Goal: Transaction & Acquisition: Purchase product/service

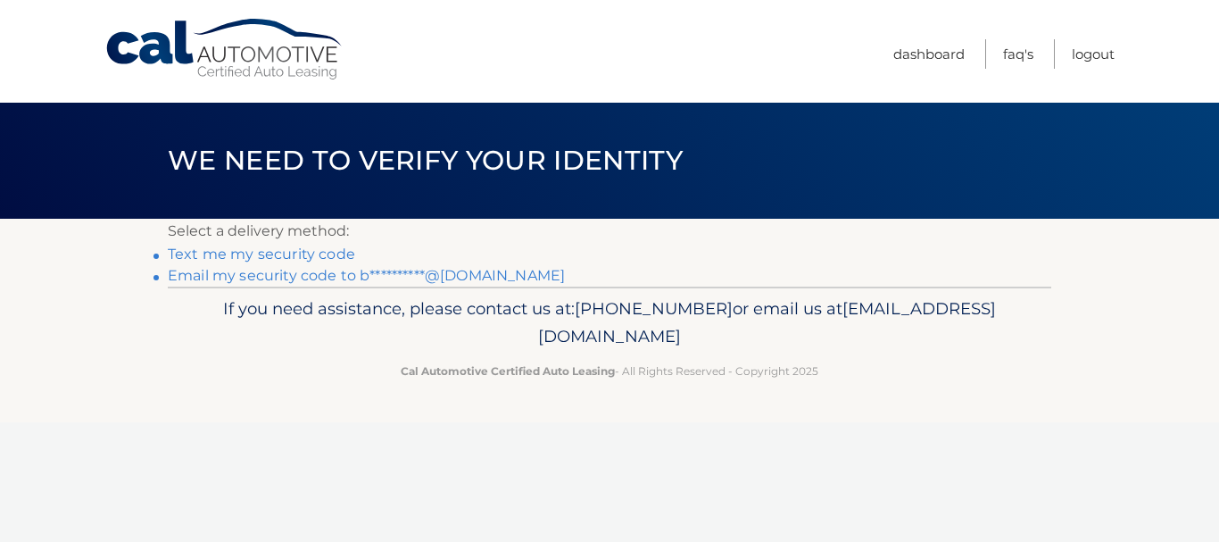
click at [230, 274] on link "**********" at bounding box center [366, 275] width 397 height 17
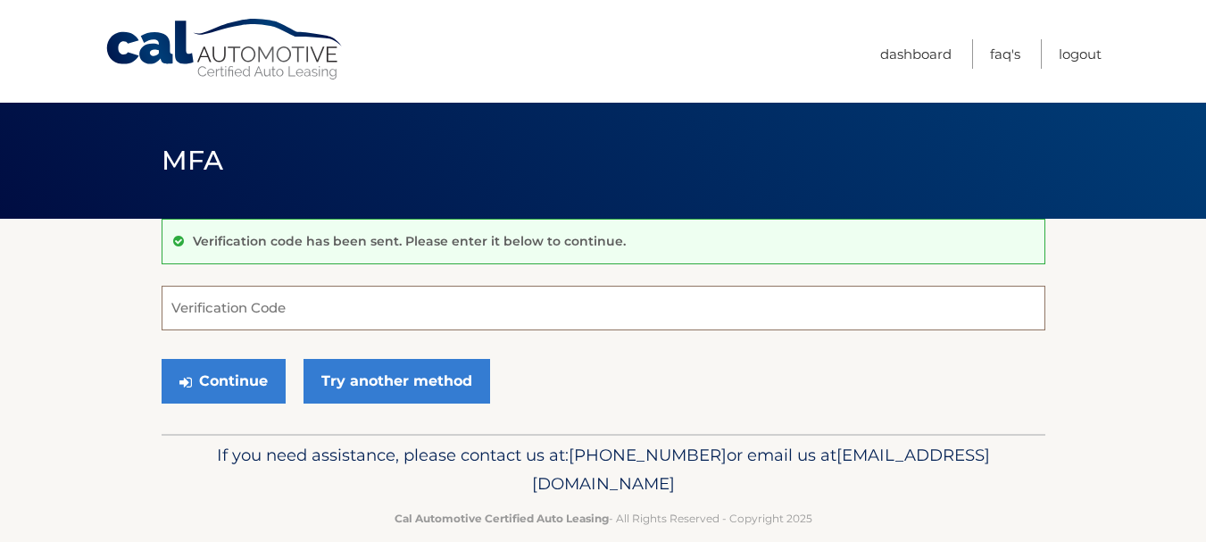
click at [204, 309] on input "Verification Code" at bounding box center [604, 308] width 884 height 45
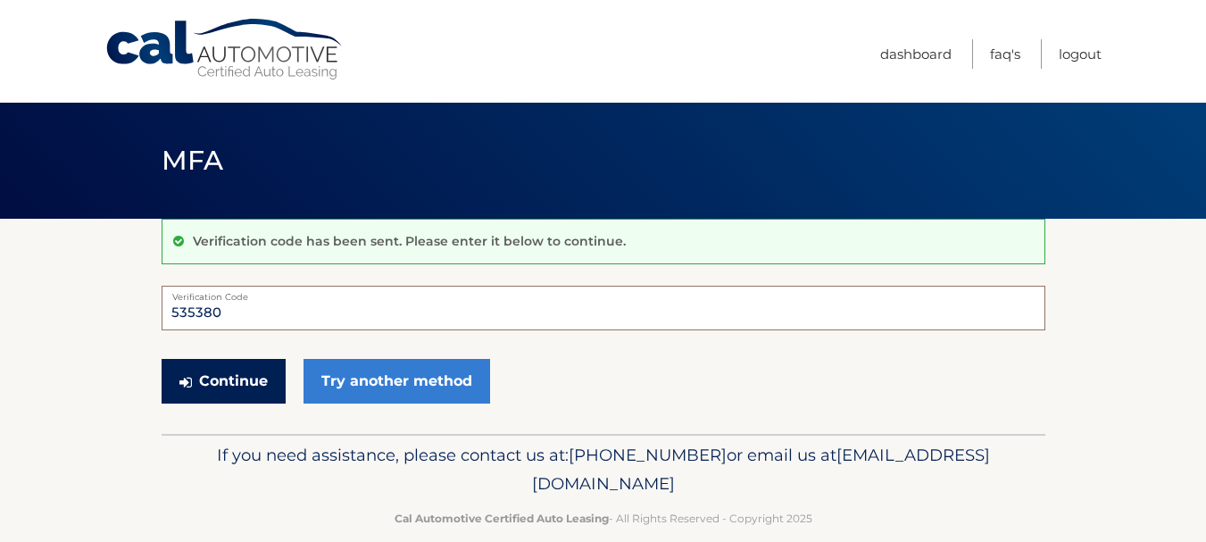
type input "535380"
click at [224, 371] on button "Continue" at bounding box center [224, 381] width 124 height 45
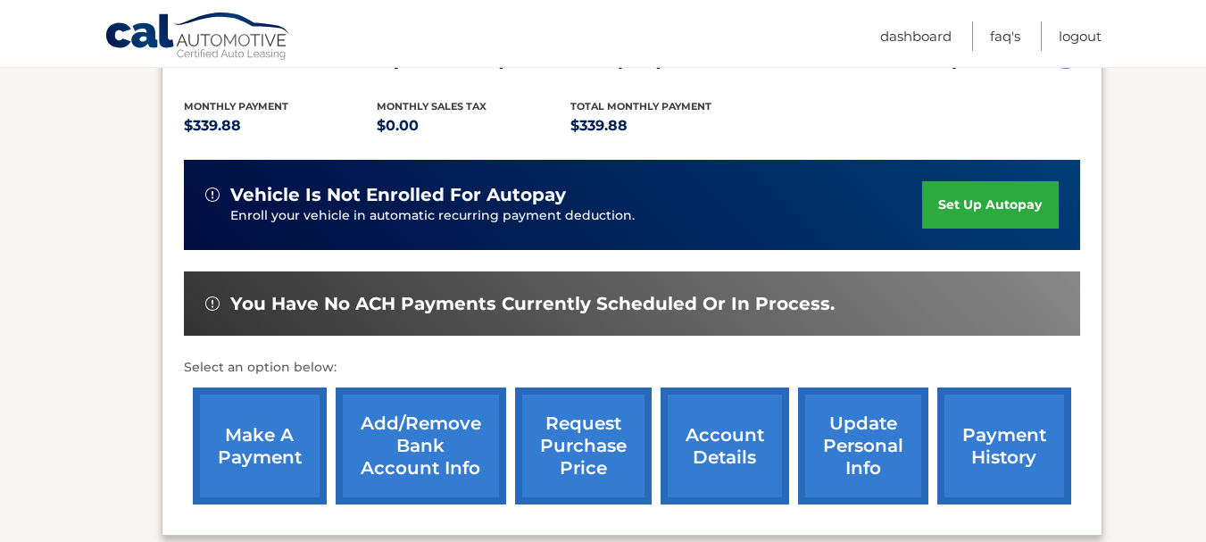
scroll to position [446, 0]
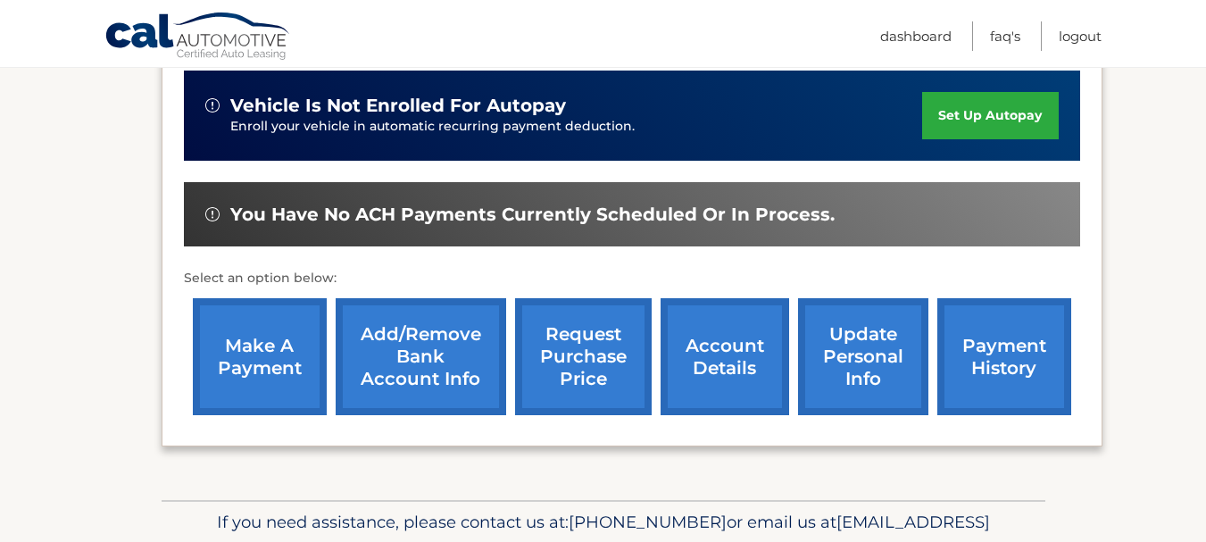
click at [260, 345] on link "make a payment" at bounding box center [260, 356] width 134 height 117
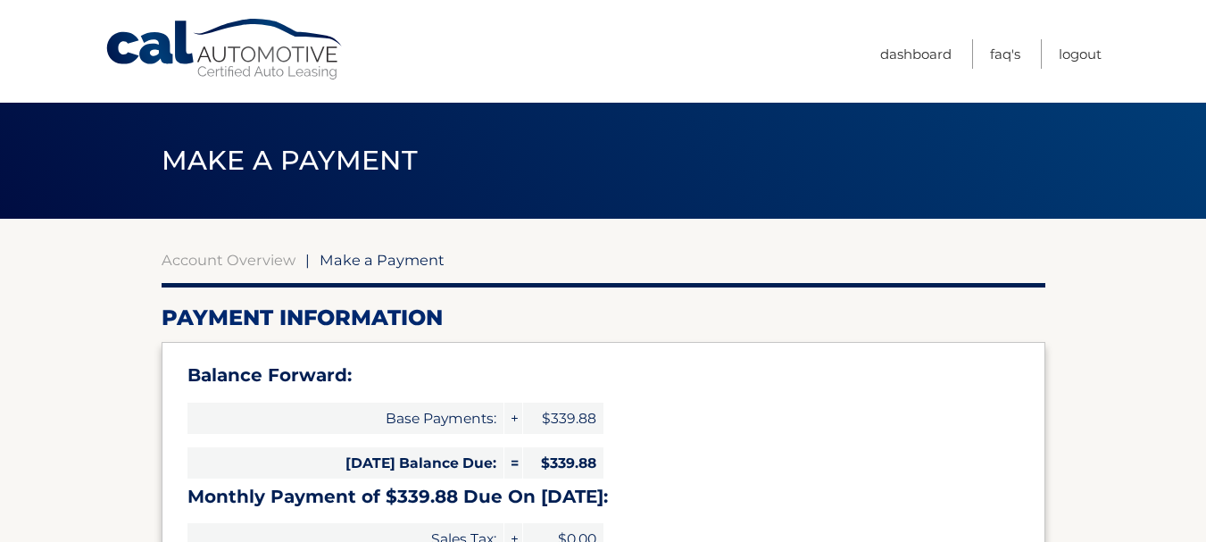
select select "M2M0MjUzZGYtZGVlMC00YzBmLTg3YTEtYTEzNTZkODA4OWVi"
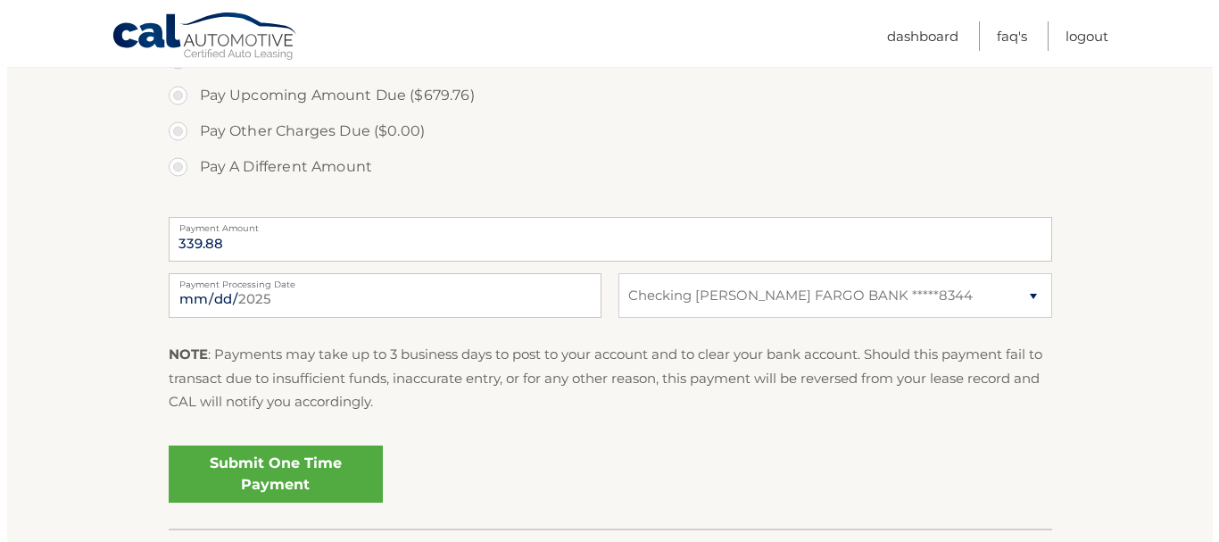
scroll to position [714, 0]
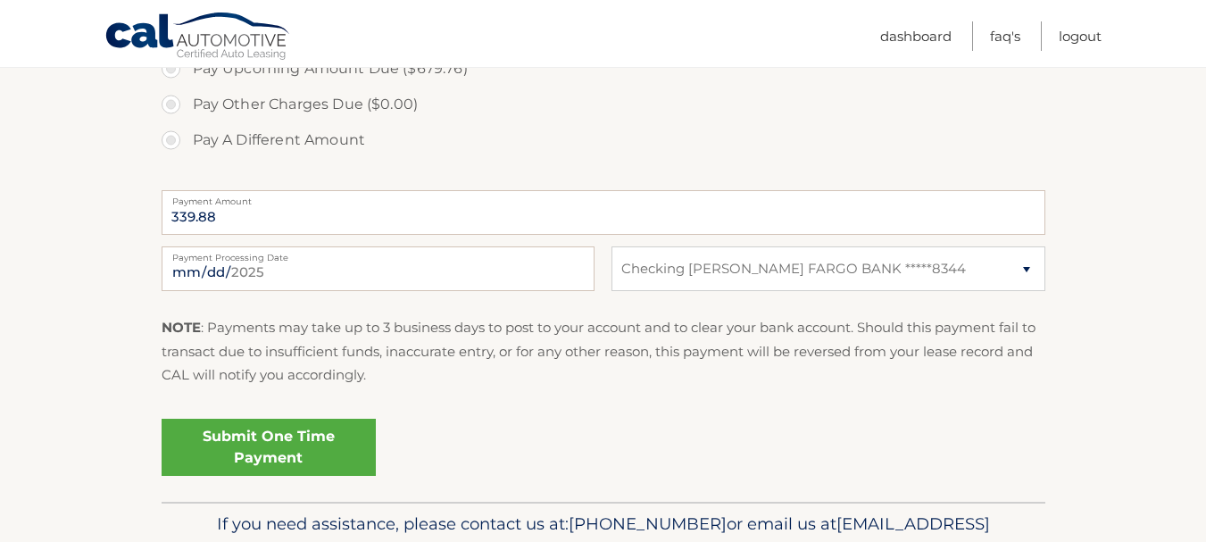
click at [310, 437] on link "Submit One Time Payment" at bounding box center [269, 447] width 214 height 57
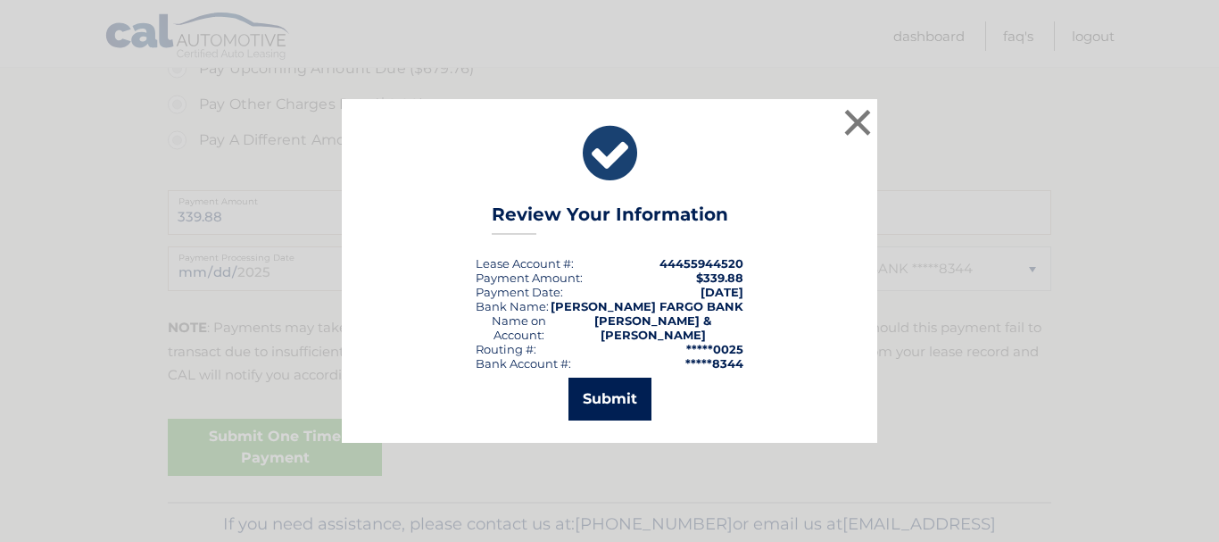
click at [599, 381] on button "Submit" at bounding box center [610, 399] width 83 height 43
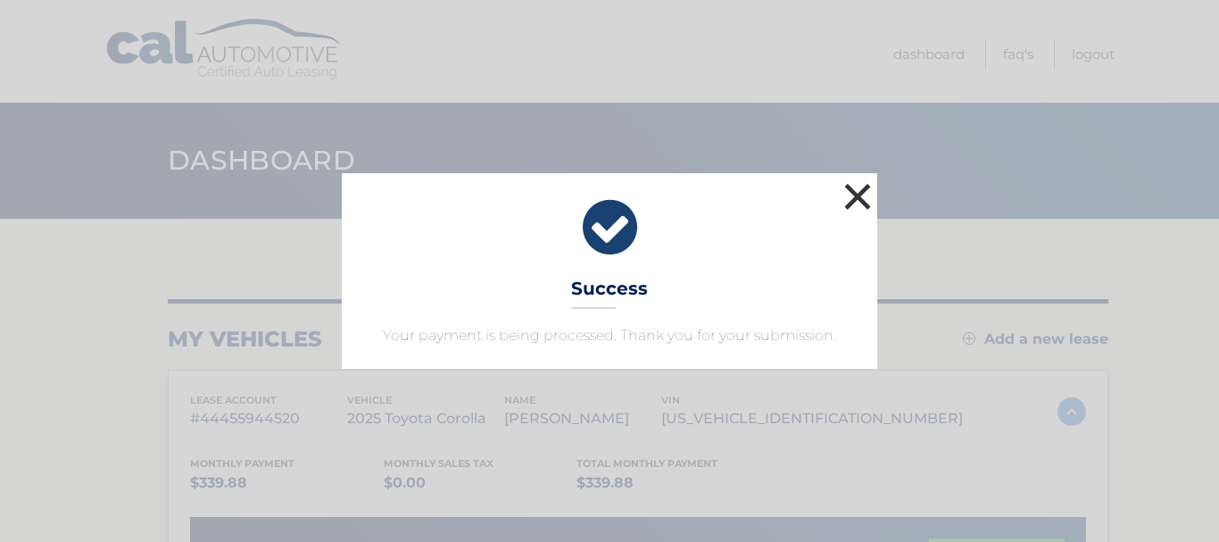
click at [855, 191] on button "×" at bounding box center [858, 197] width 36 height 36
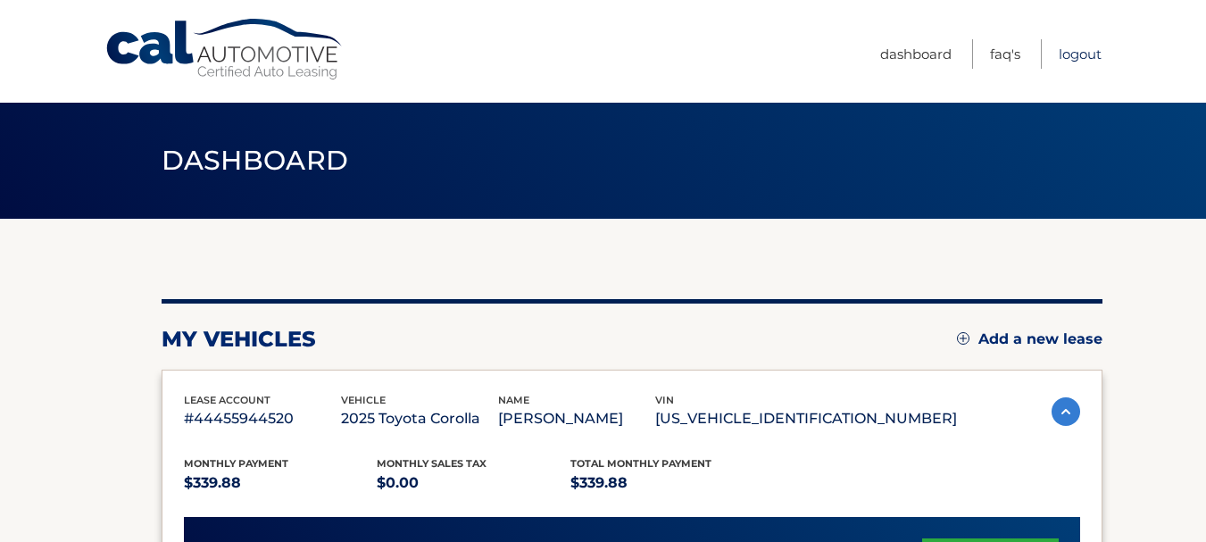
click at [1072, 54] on link "Logout" at bounding box center [1080, 53] width 43 height 29
